Goal: Task Accomplishment & Management: Complete application form

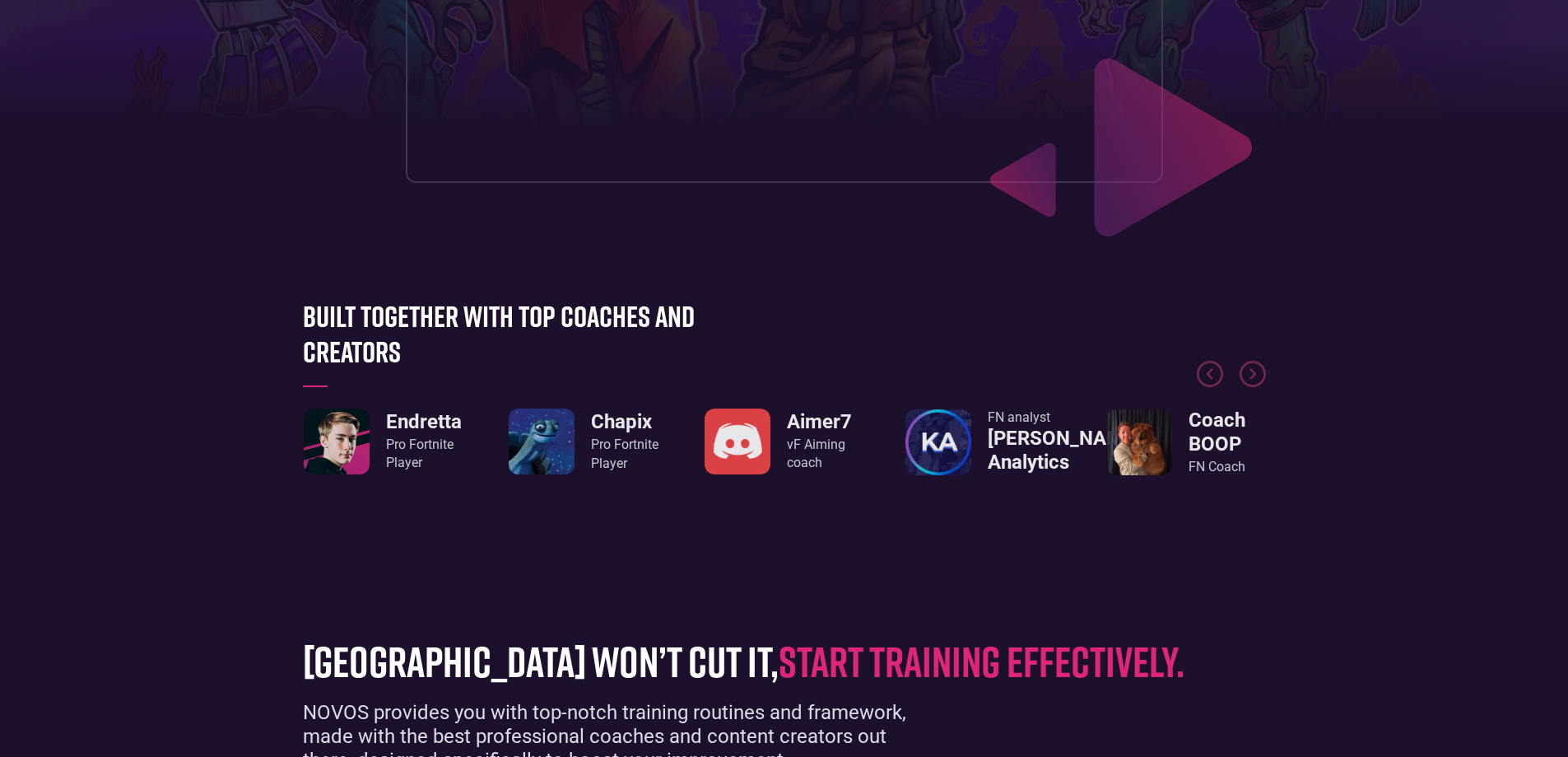
scroll to position [576, 0]
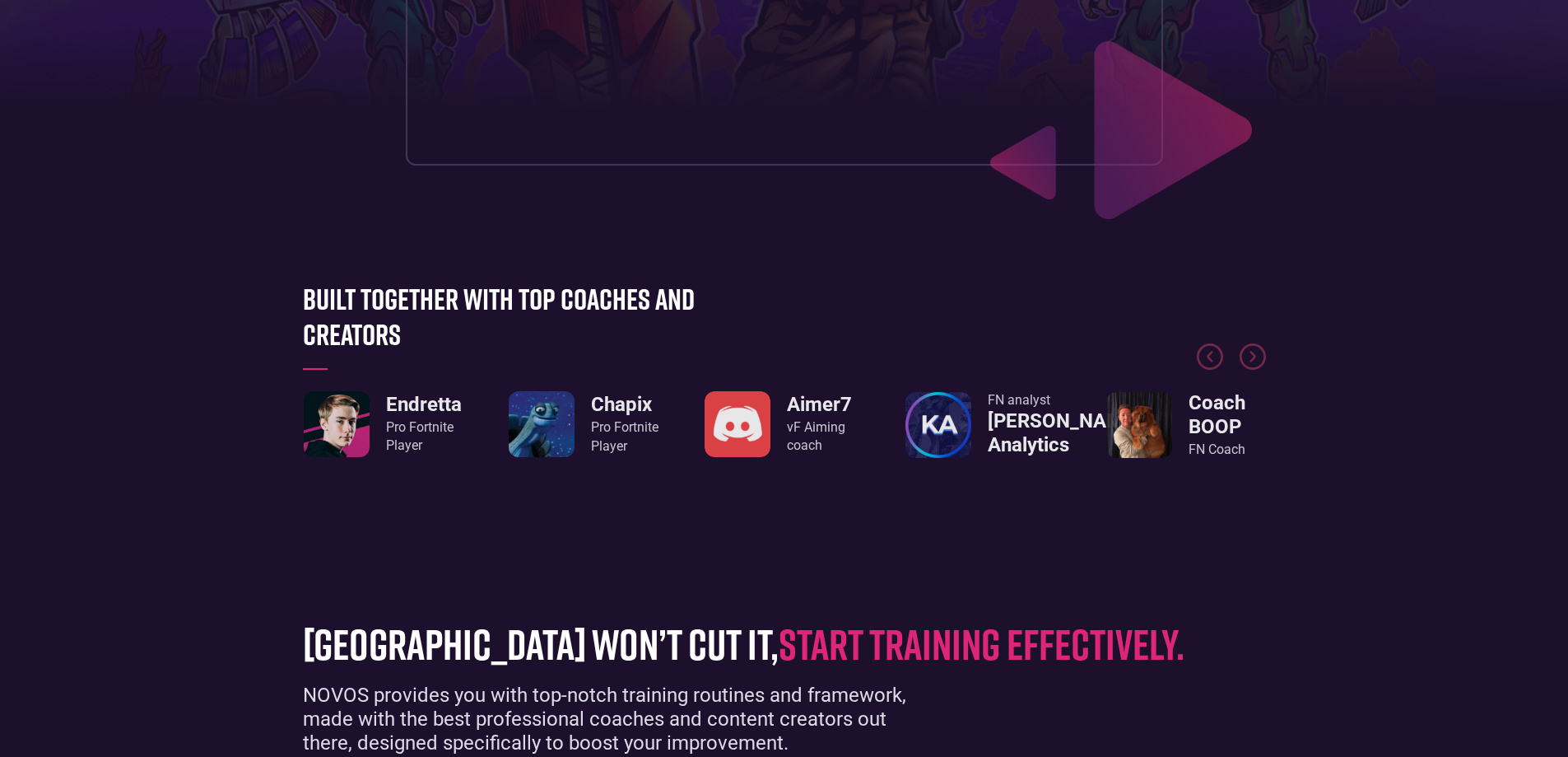
click at [436, 405] on h3 "Endretta" at bounding box center [424, 405] width 76 height 24
click at [345, 401] on img "1 / 8" at bounding box center [336, 424] width 66 height 66
click at [474, 422] on div "JivanTV Coaching content Endretta Pro Fortnite Player Chapix Pro Fortnite Playe…" at bounding box center [584, 425] width 963 height 67
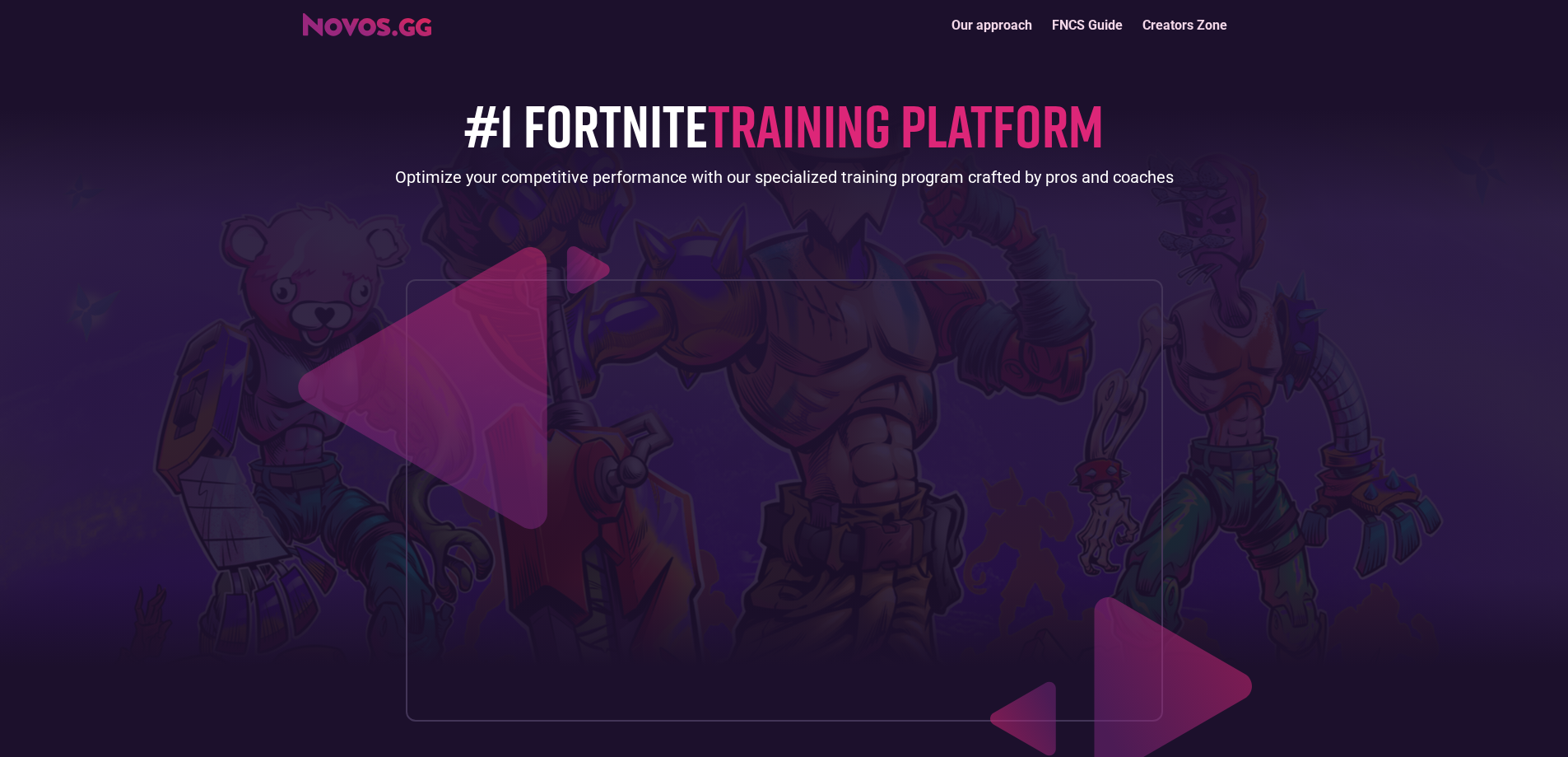
scroll to position [0, 0]
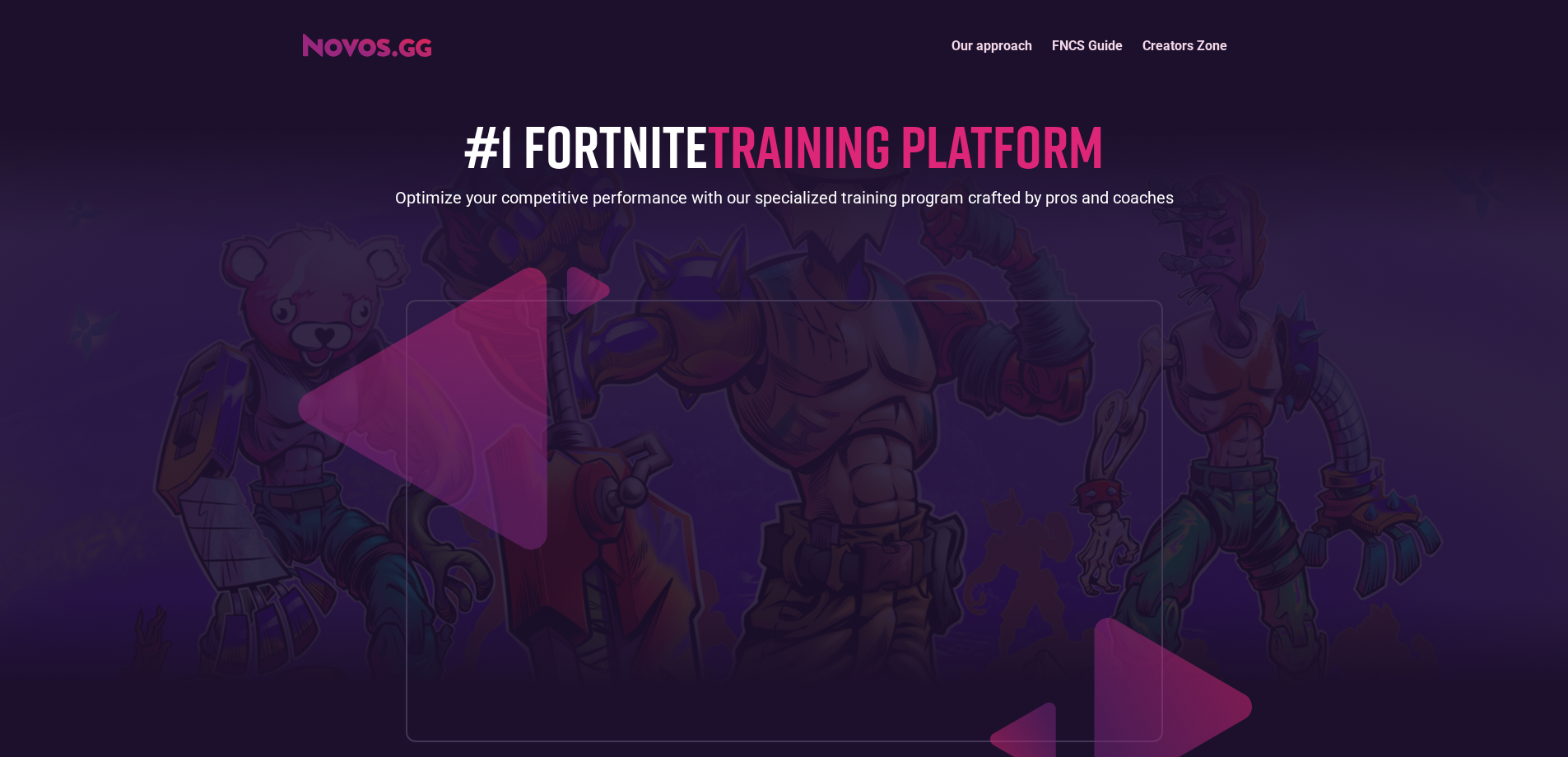
click at [1006, 45] on link "Our approach" at bounding box center [992, 46] width 101 height 35
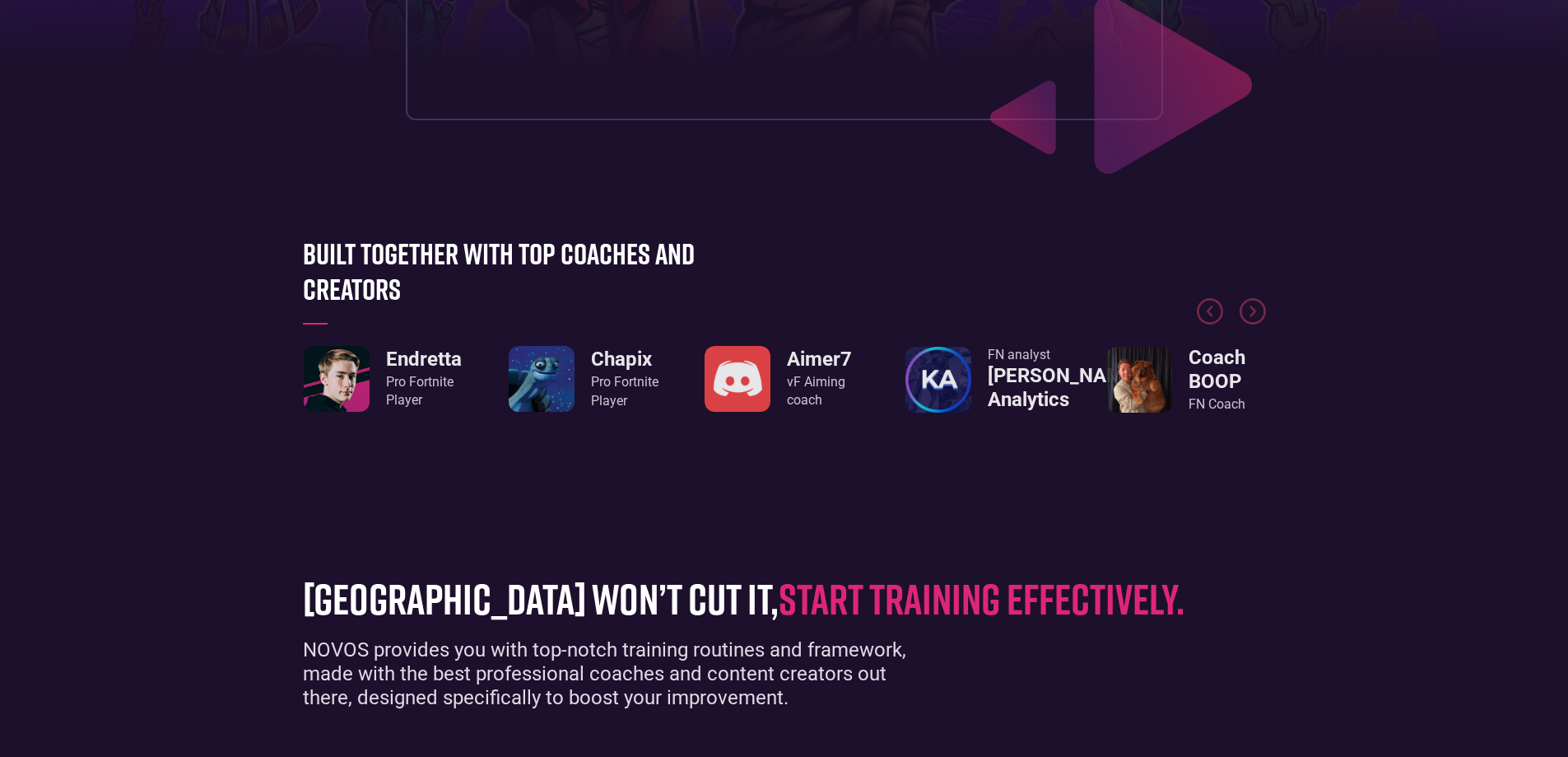
scroll to position [659, 0]
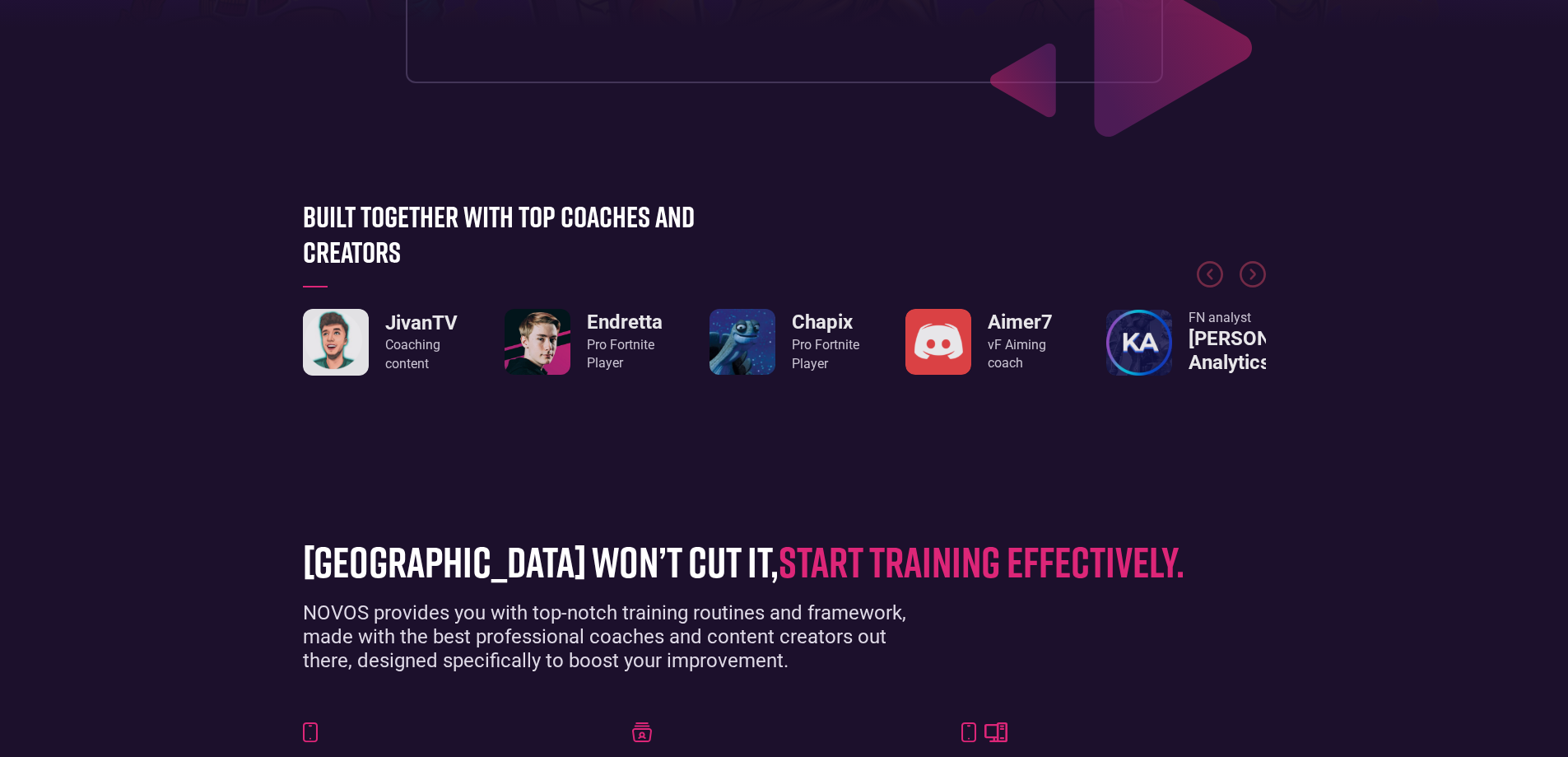
click at [521, 336] on img "1 / 8" at bounding box center [538, 342] width 66 height 66
click at [625, 311] on h3 "Endretta" at bounding box center [624, 323] width 76 height 24
click at [632, 317] on h3 "Endretta" at bounding box center [624, 323] width 76 height 24
click at [634, 317] on h3 "Endretta" at bounding box center [624, 323] width 76 height 24
click at [635, 317] on h3 "Endretta" at bounding box center [624, 323] width 76 height 24
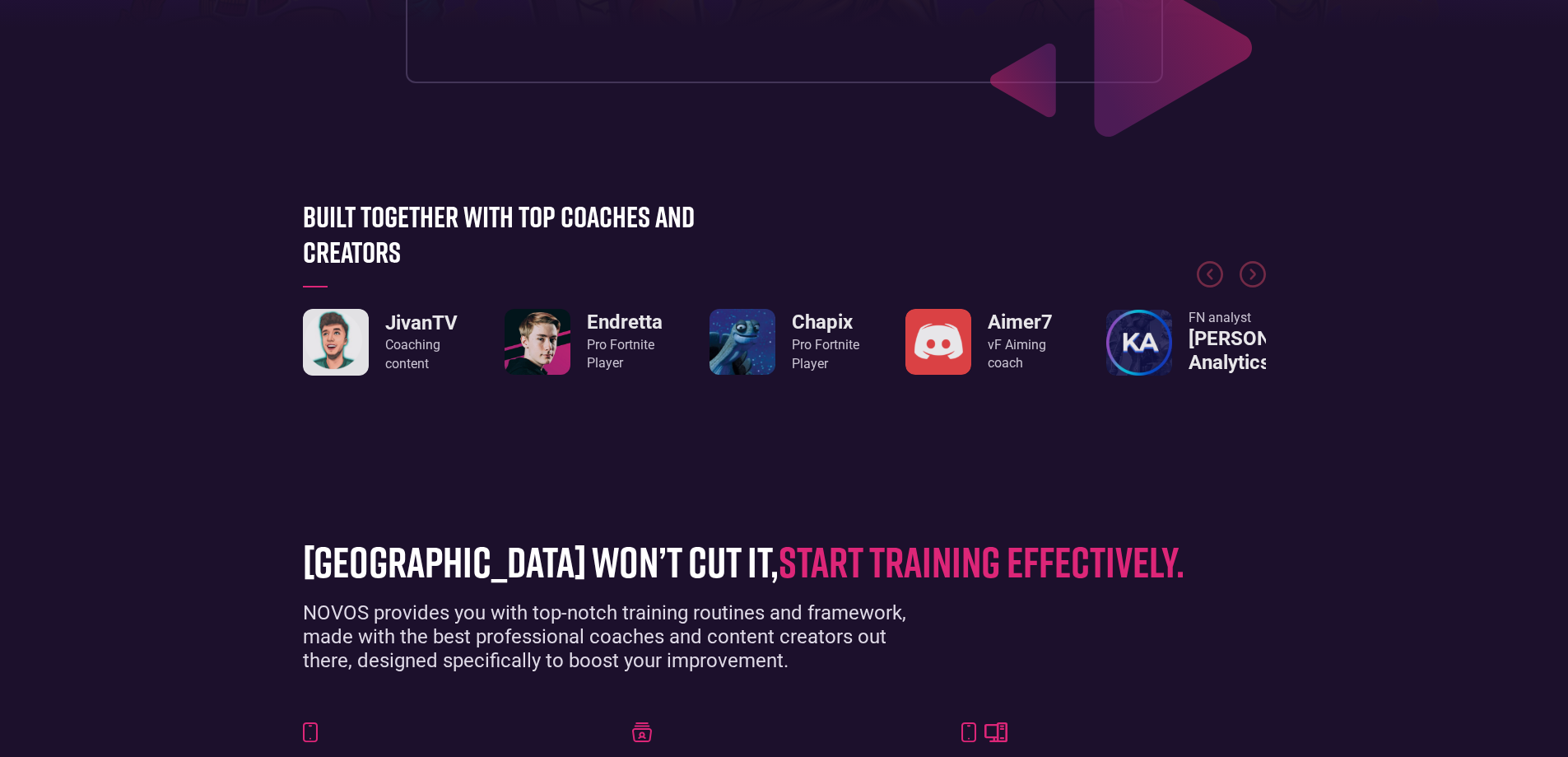
click at [635, 317] on h3 "Endretta" at bounding box center [624, 323] width 76 height 24
click at [764, 319] on img "2 / 8" at bounding box center [742, 342] width 66 height 66
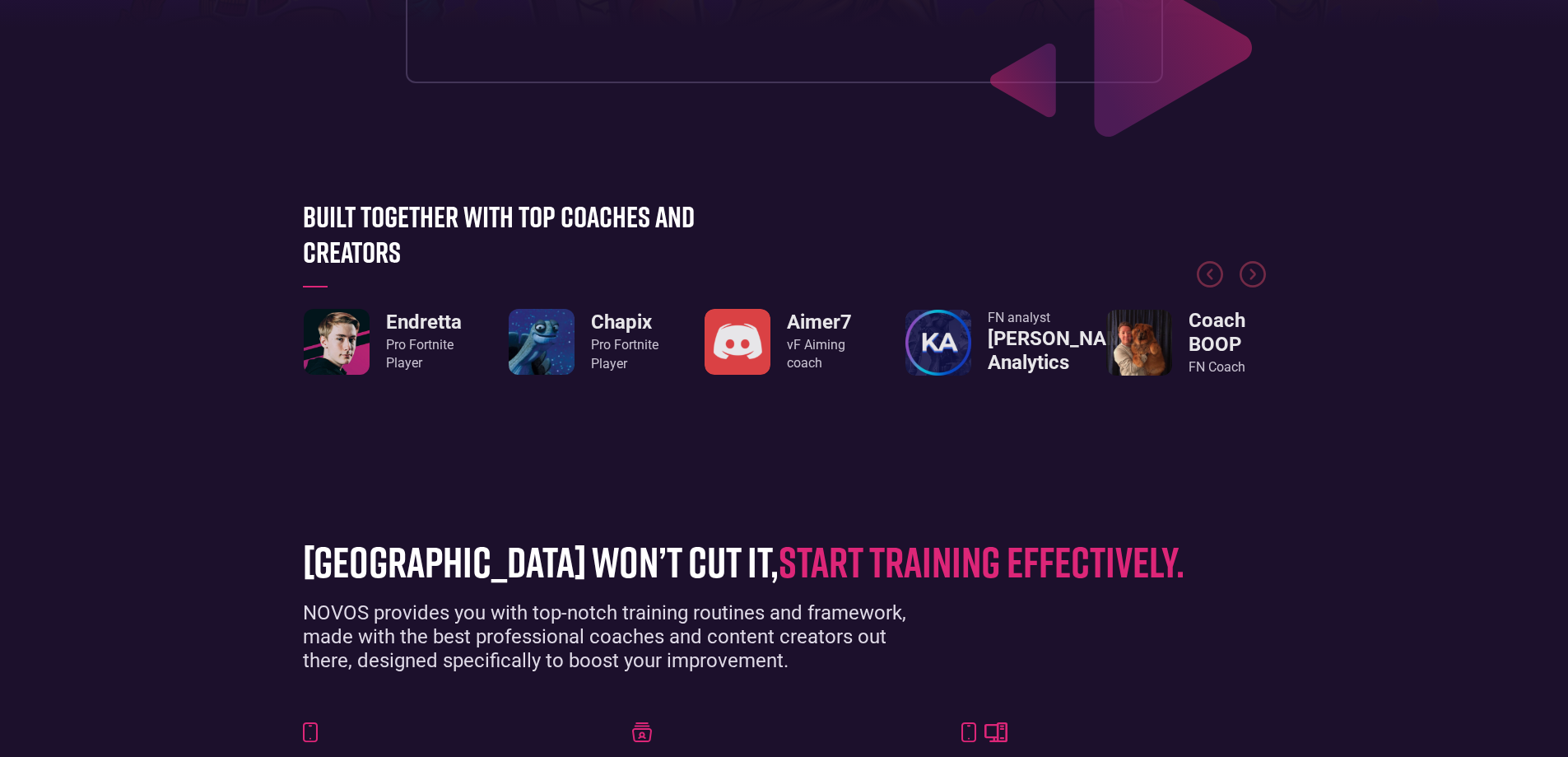
drag, startPoint x: 702, startPoint y: 202, endPoint x: 710, endPoint y: 205, distance: 8.5
click at [705, 202] on div at bounding box center [784, 241] width 963 height 124
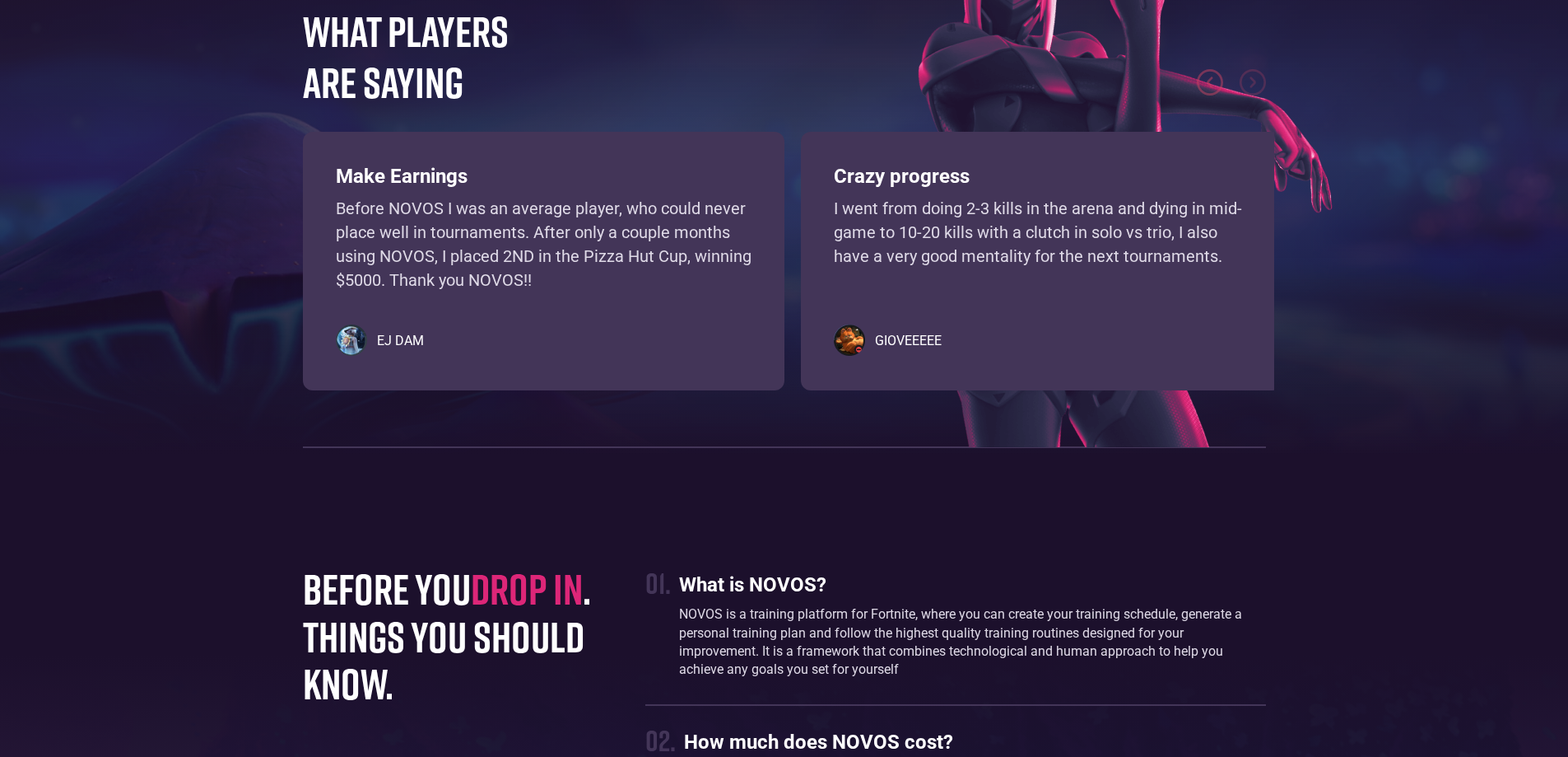
scroll to position [3869, 0]
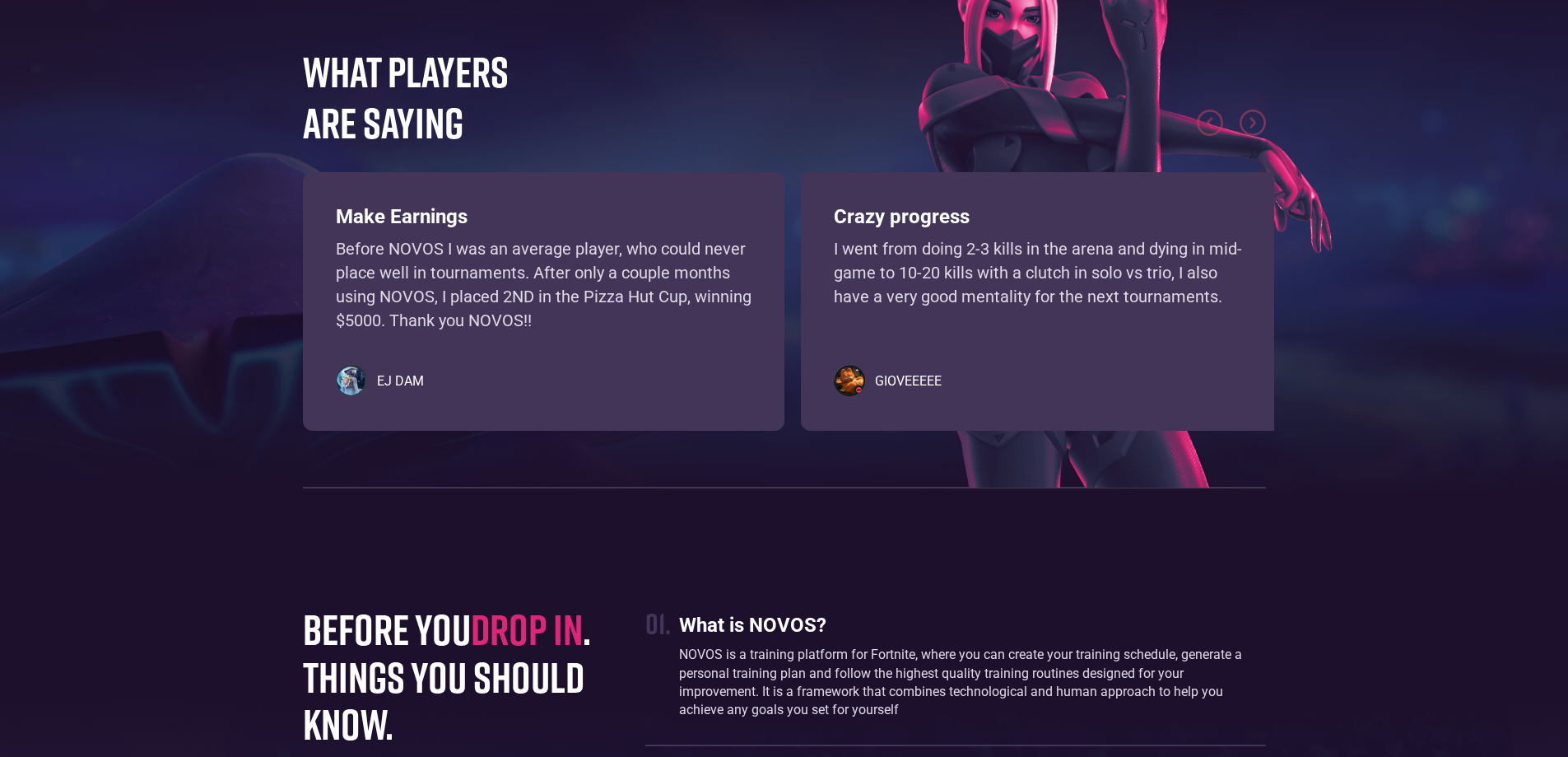
click at [1249, 136] on img "next slide" at bounding box center [1252, 122] width 27 height 27
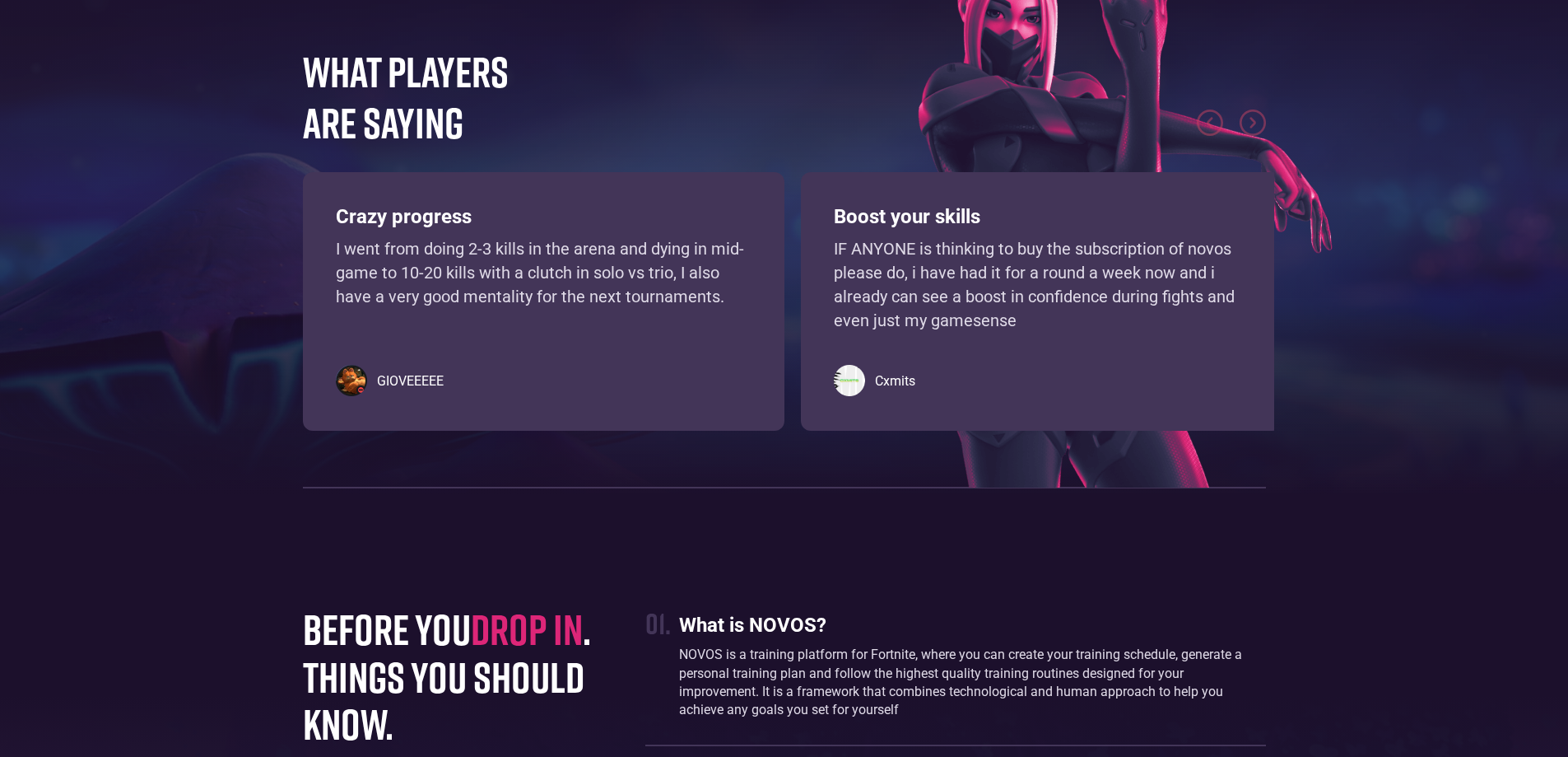
click at [1250, 136] on img "next slide" at bounding box center [1252, 122] width 27 height 27
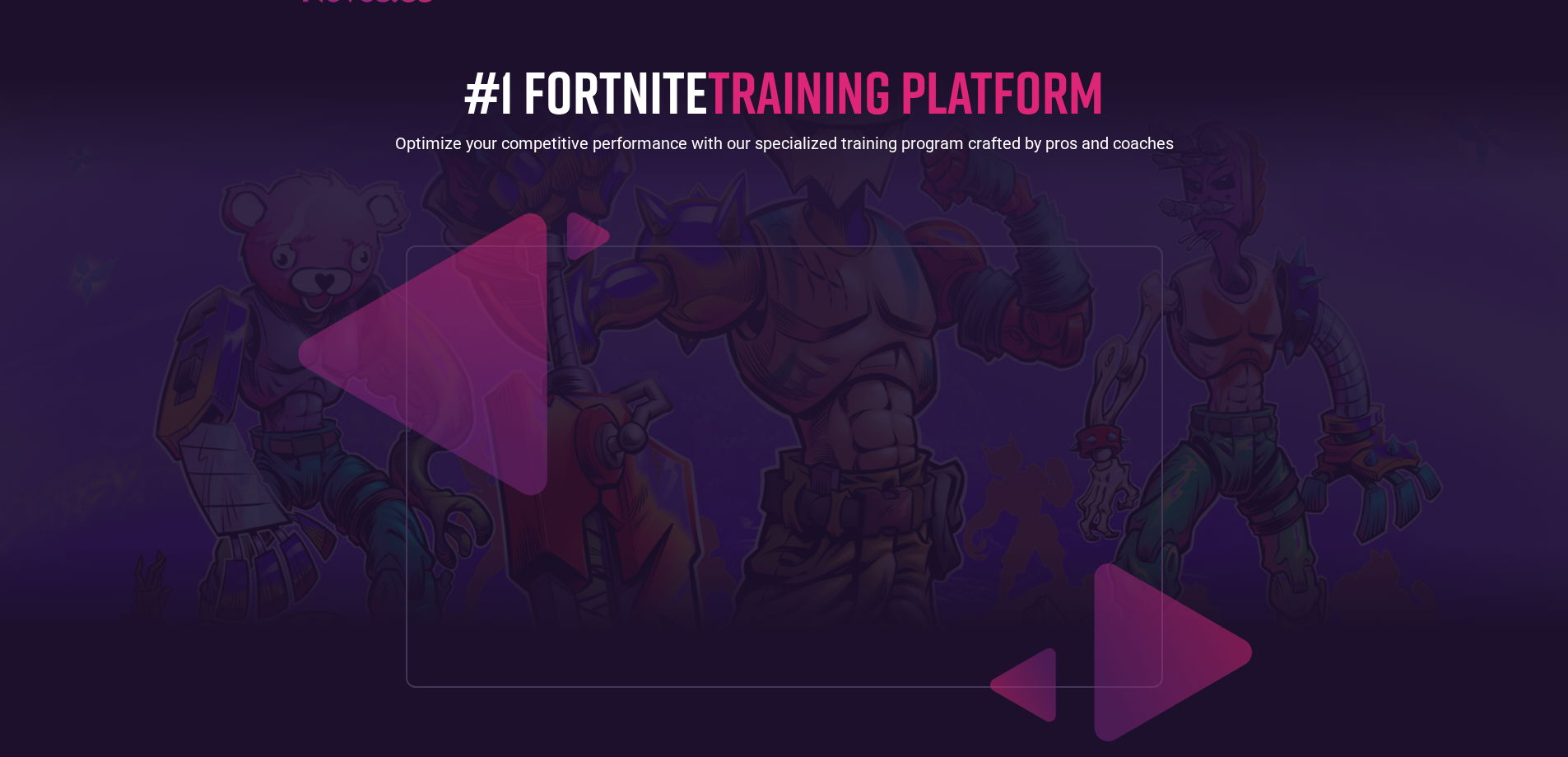
scroll to position [0, 0]
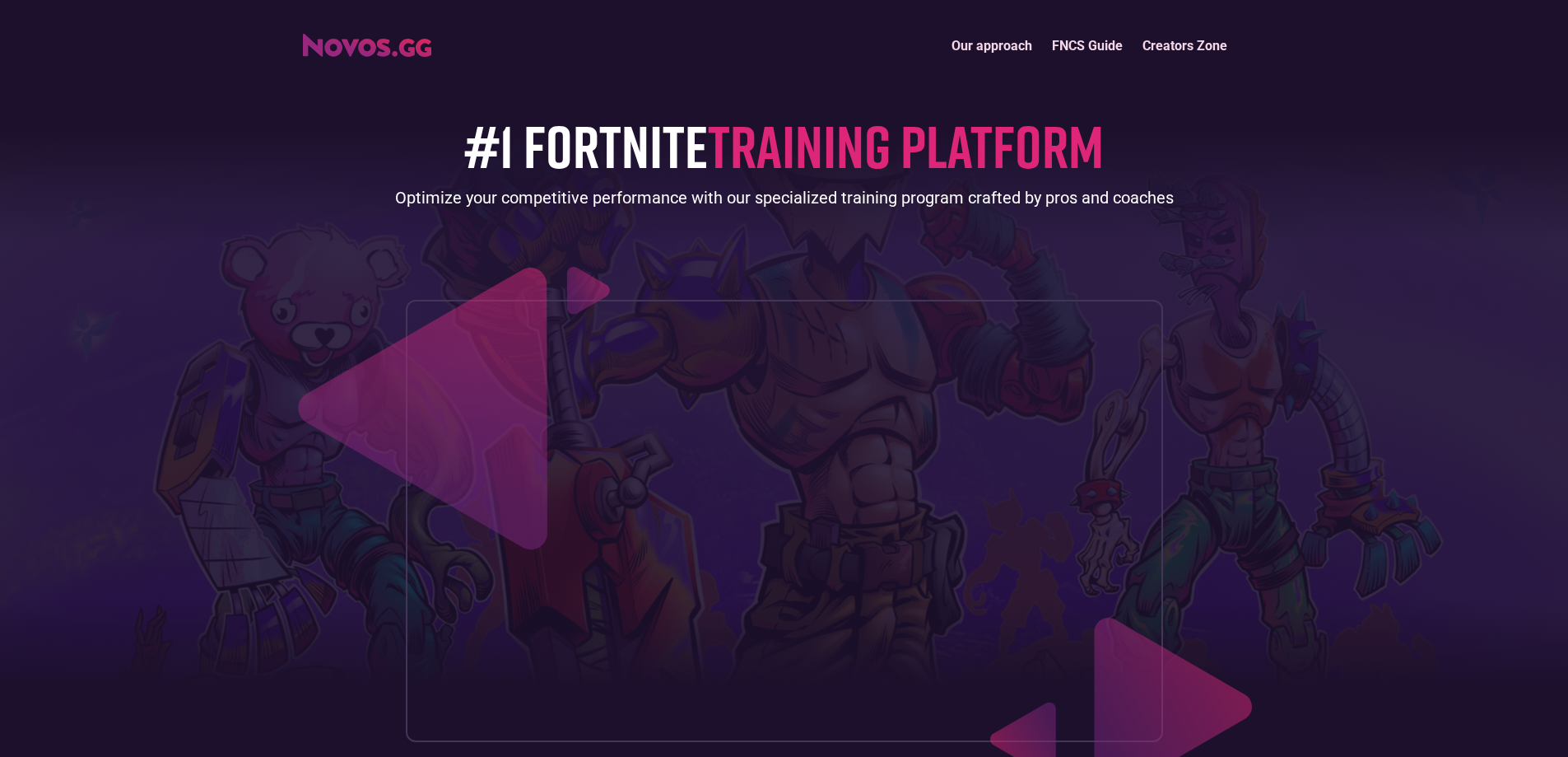
click at [1179, 41] on link "Creators Zone" at bounding box center [1185, 46] width 105 height 35
click at [1100, 42] on link "FNCS Guide" at bounding box center [1087, 46] width 90 height 35
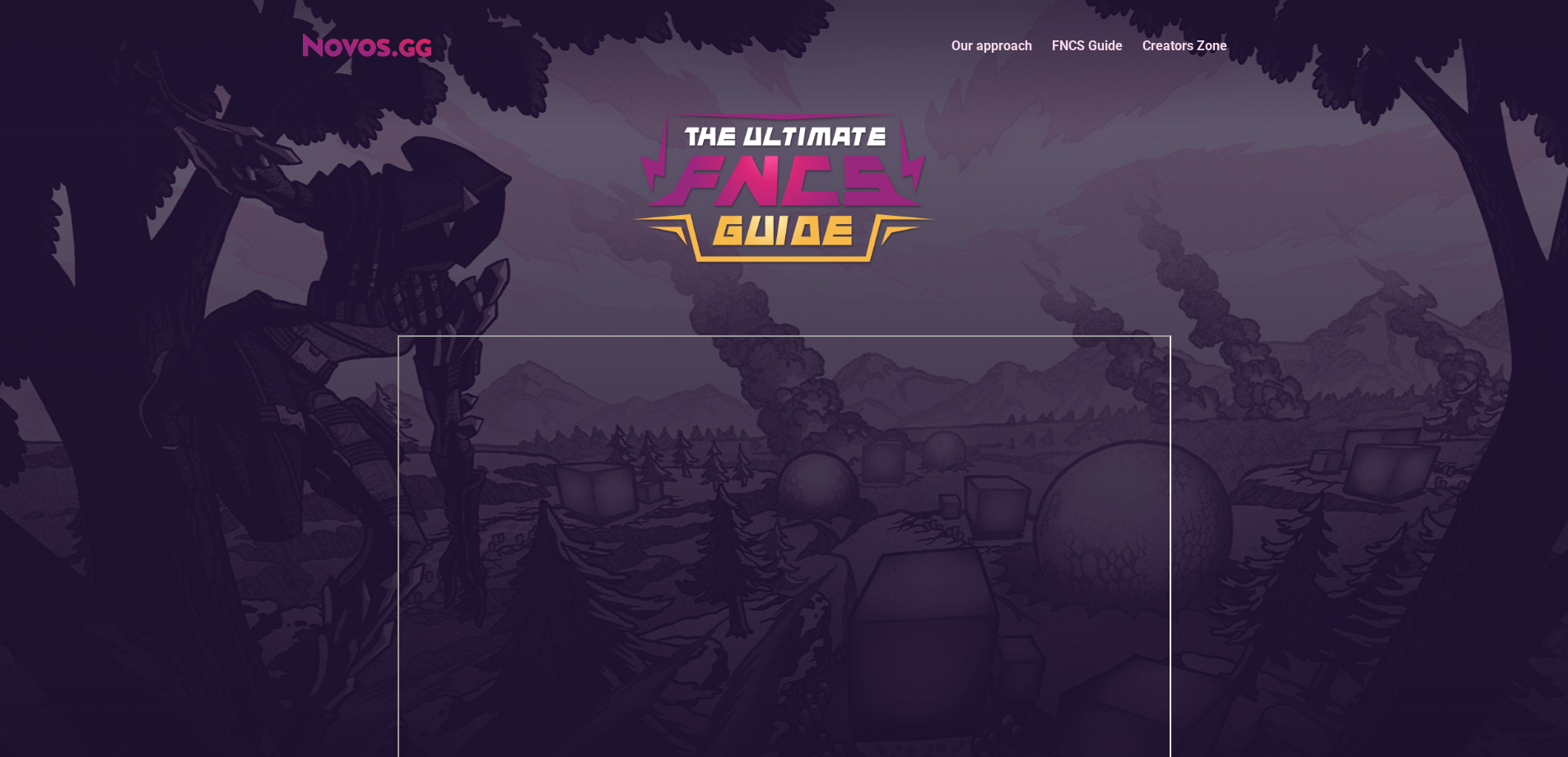
click at [981, 52] on link "Our approach" at bounding box center [992, 46] width 101 height 35
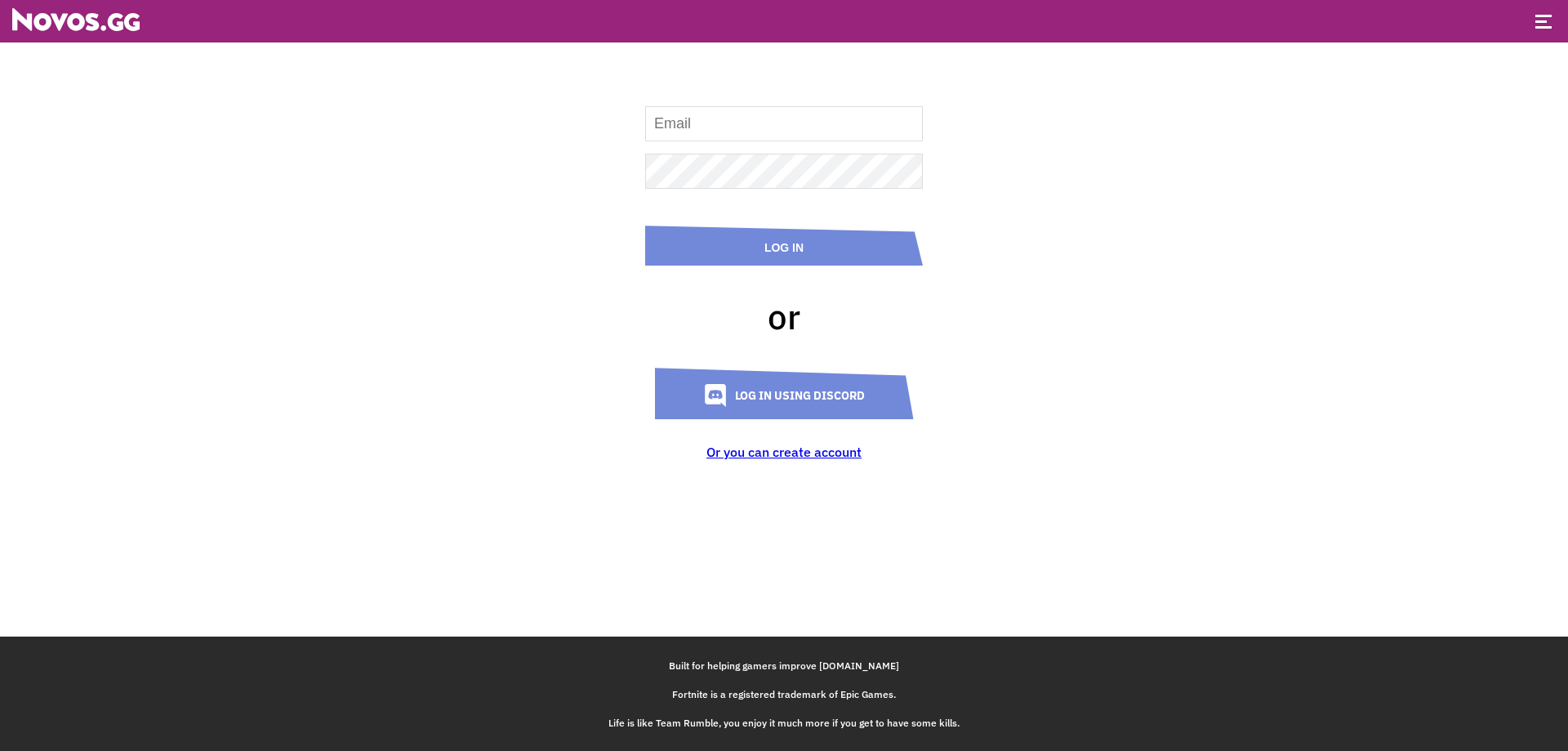
click at [765, 454] on link "Or you can create account" at bounding box center [784, 451] width 155 height 16
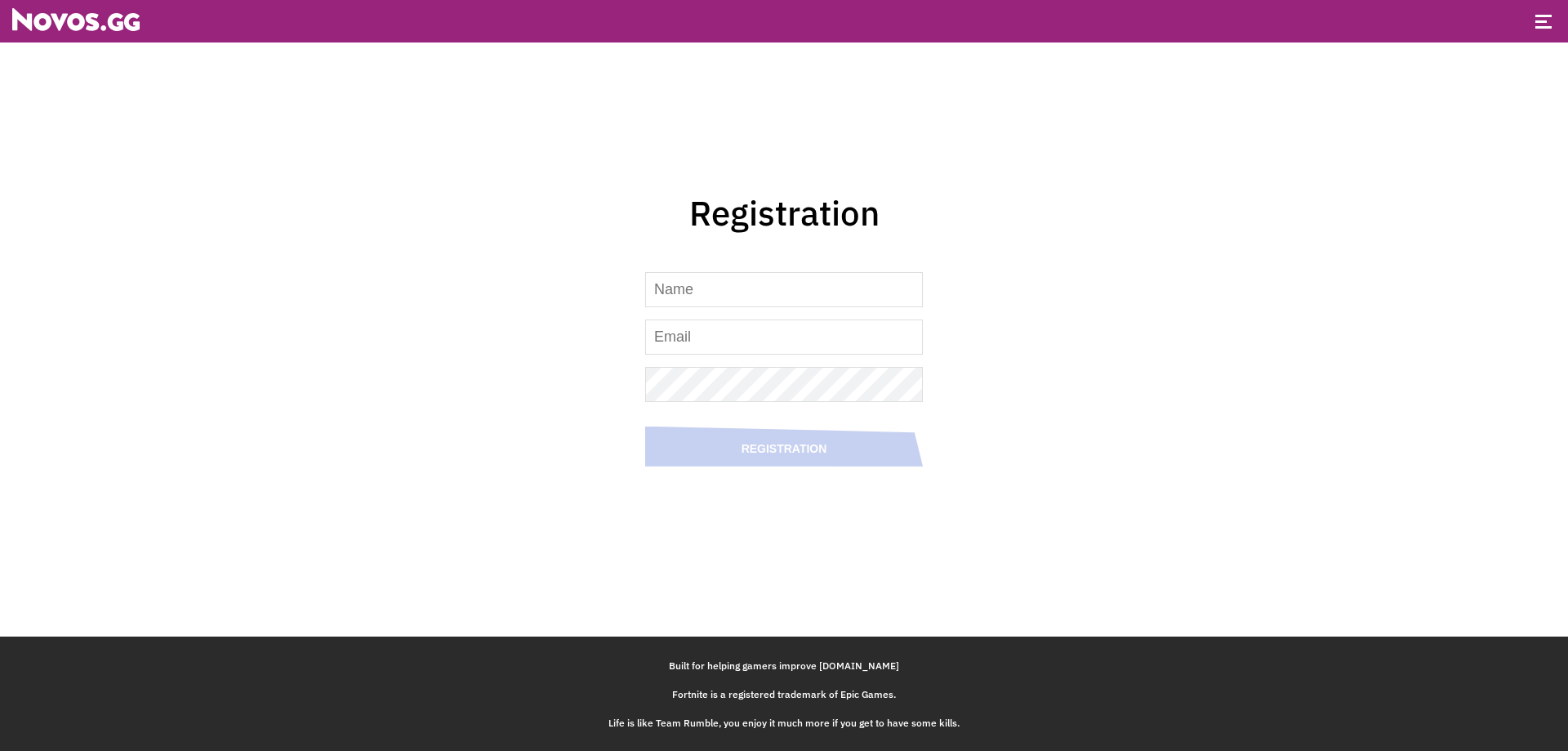
click at [751, 294] on input at bounding box center [783, 289] width 277 height 35
type input "mihai_salpi"
click at [765, 347] on input at bounding box center [783, 336] width 277 height 35
type input "mihaidumitrescu1107@yahoo.com"
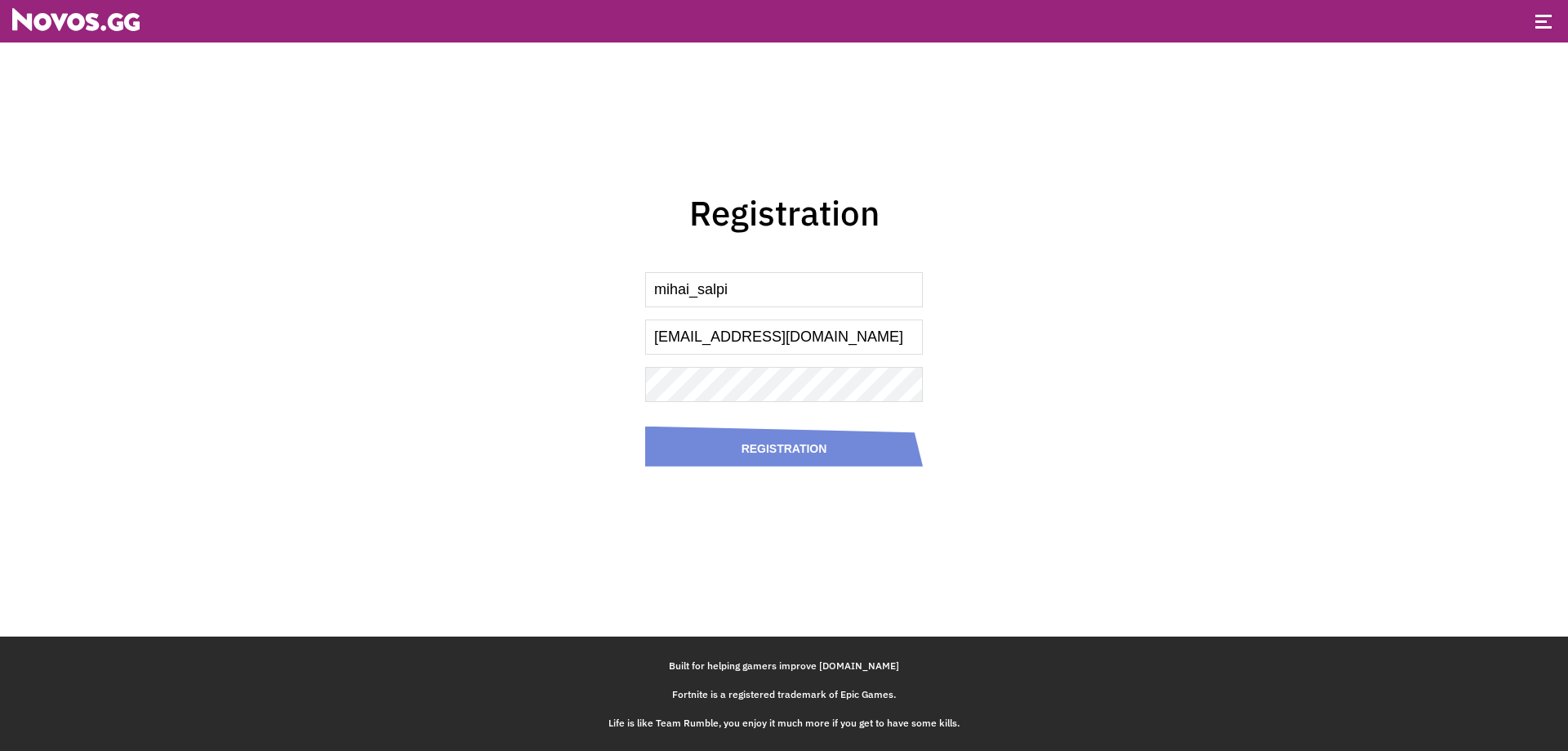
click at [845, 435] on button "Registration" at bounding box center [783, 446] width 277 height 40
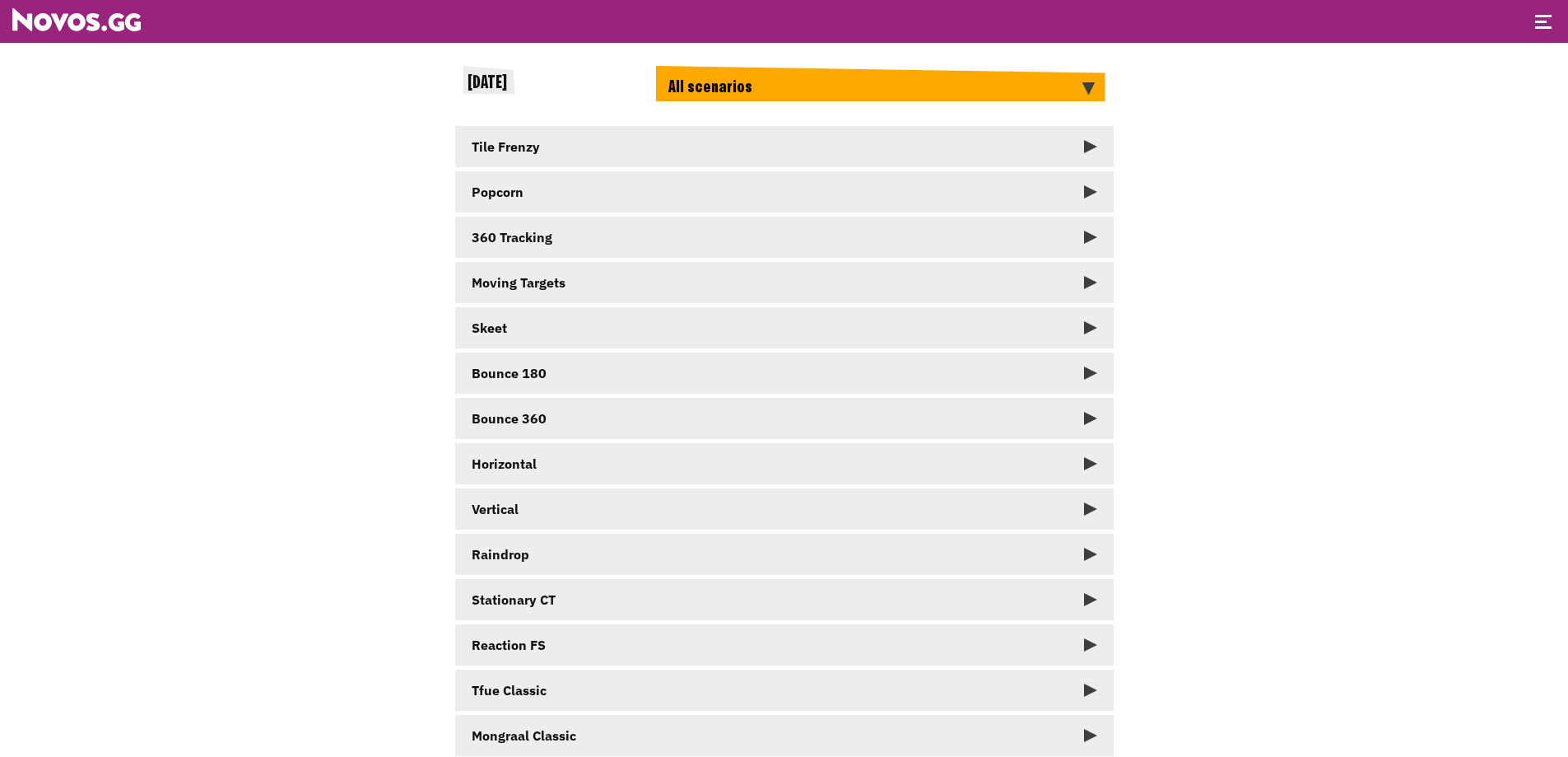
click at [1017, 97] on div "All scenarios" at bounding box center [881, 83] width 450 height 35
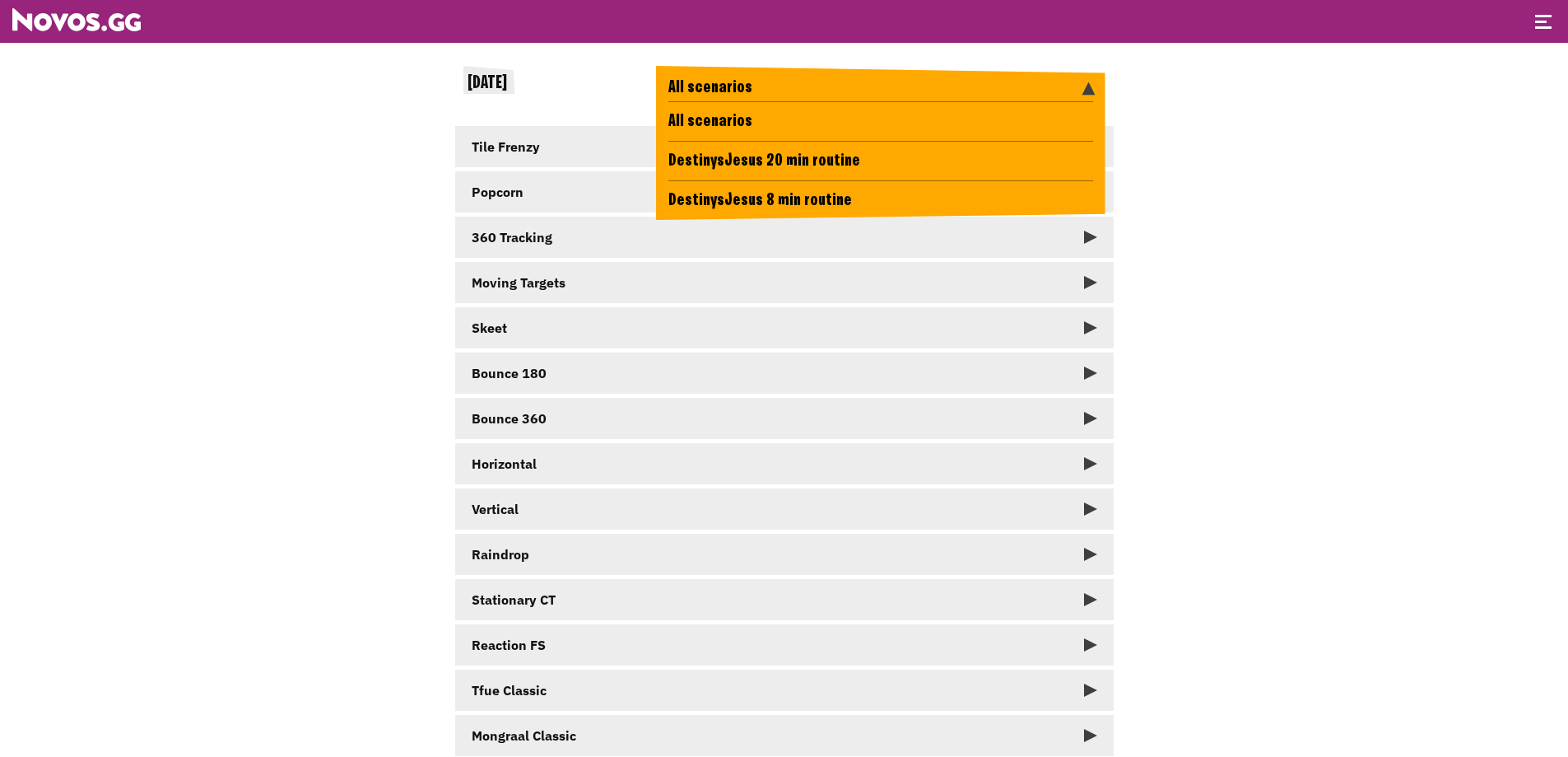
click at [1320, 120] on div "01 October All scenarios All scenarios DestinysJesus 20 min routine DestinysJes…" at bounding box center [784, 468] width 1568 height 937
click at [1092, 85] on img at bounding box center [1088, 89] width 13 height 13
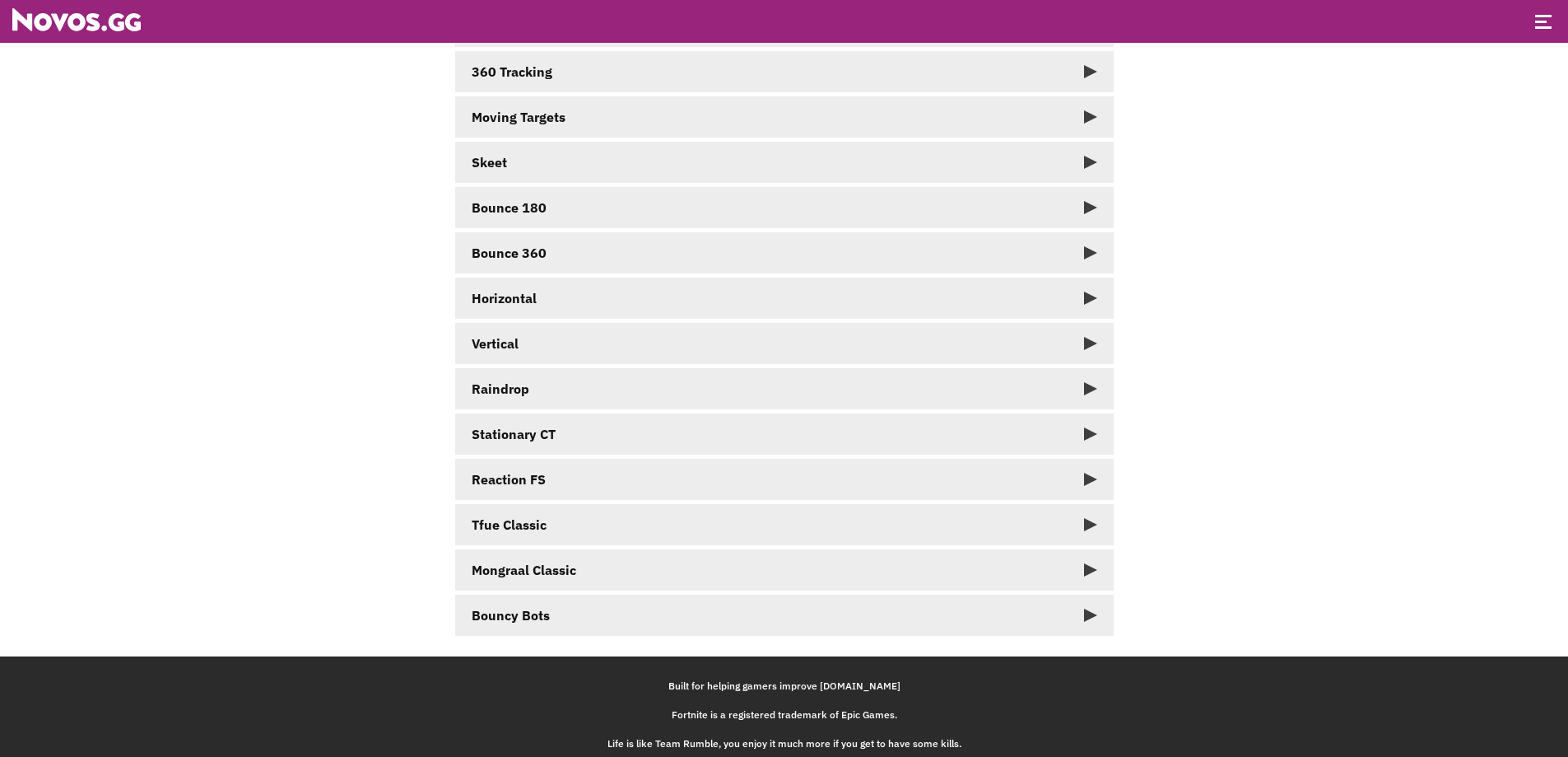
scroll to position [181, 0]
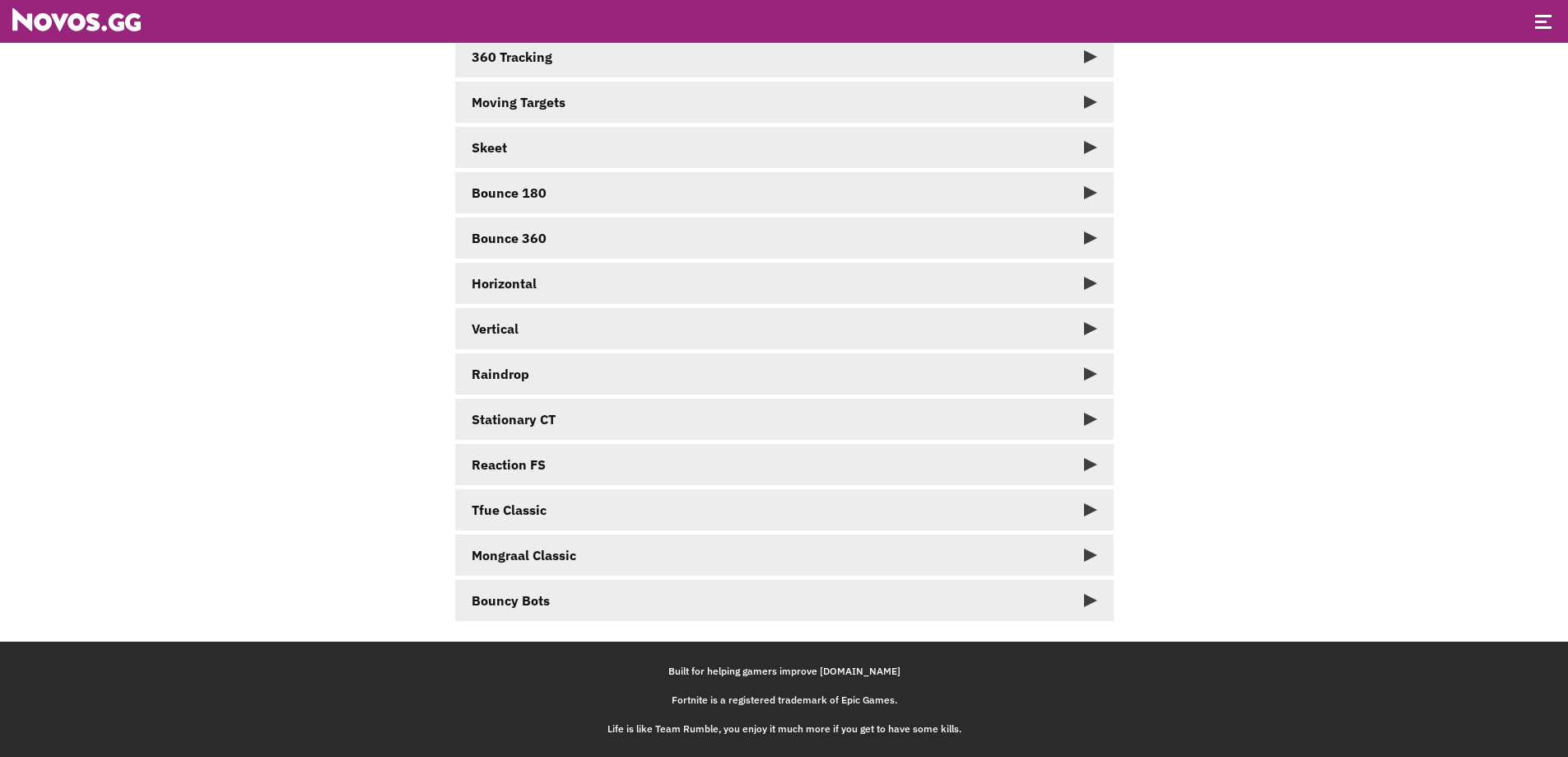
click at [570, 557] on div "Mongraal Classic" at bounding box center [524, 555] width 105 height 16
